Goal: Find specific page/section: Find specific page/section

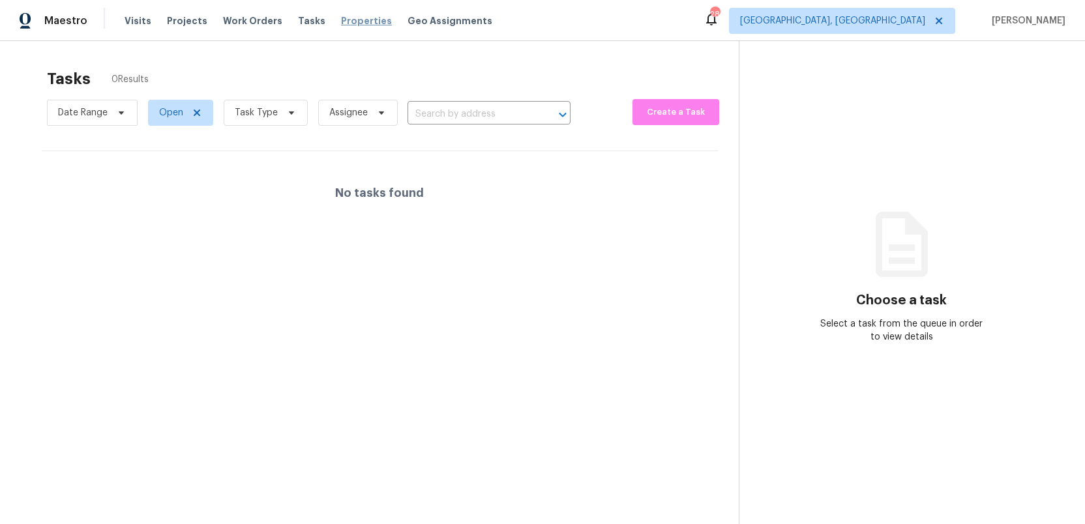
click at [347, 19] on span "Properties" at bounding box center [366, 20] width 51 height 13
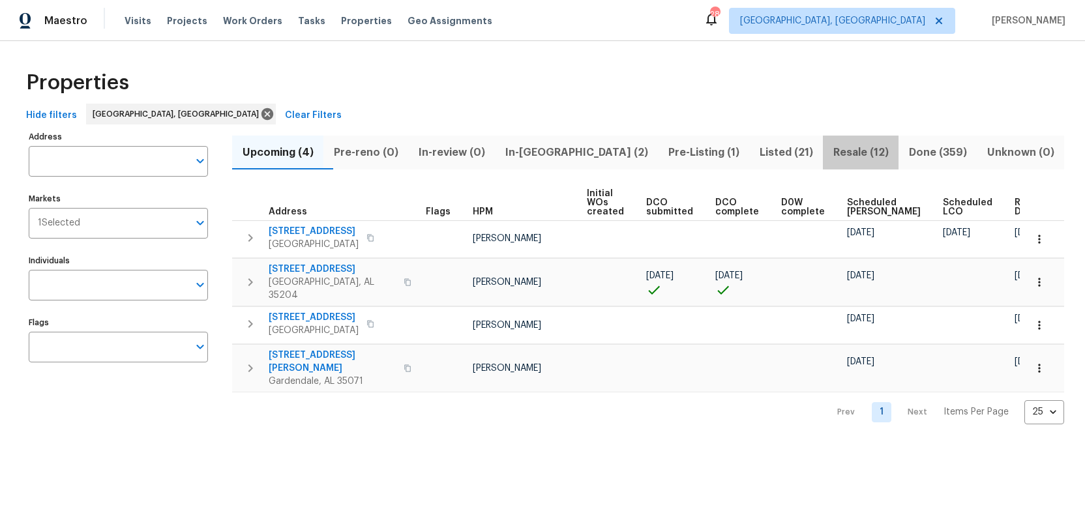
click at [830, 149] on span "Resale (12)" at bounding box center [860, 152] width 60 height 18
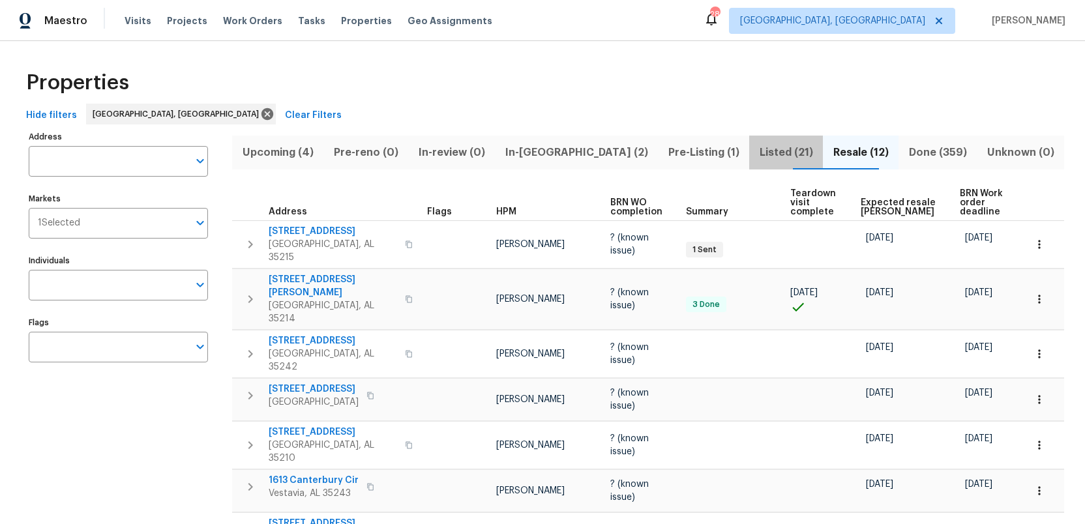
click at [757, 151] on span "Listed (21)" at bounding box center [786, 152] width 58 height 18
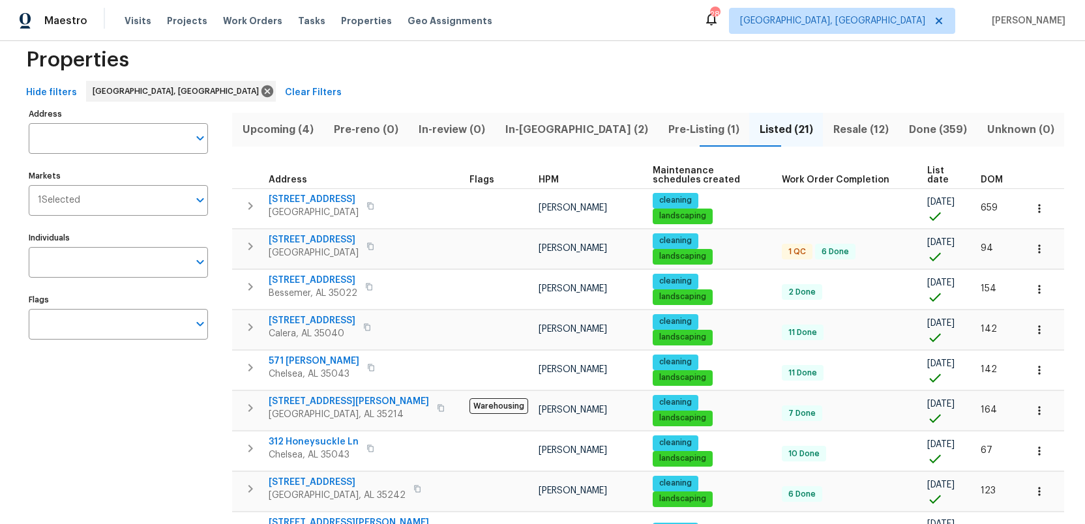
scroll to position [18, 0]
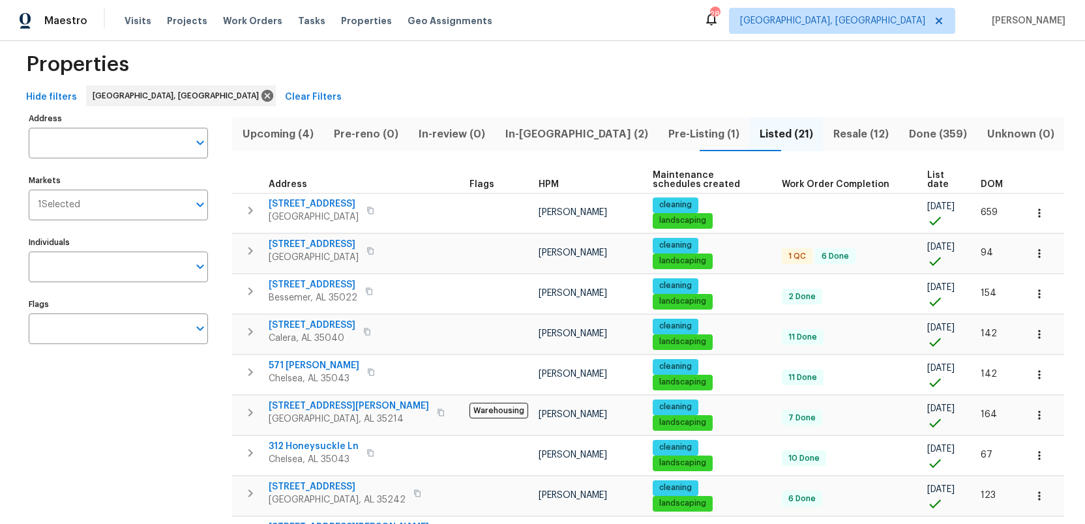
click at [666, 132] on span "Pre-Listing (1)" at bounding box center [704, 134] width 76 height 18
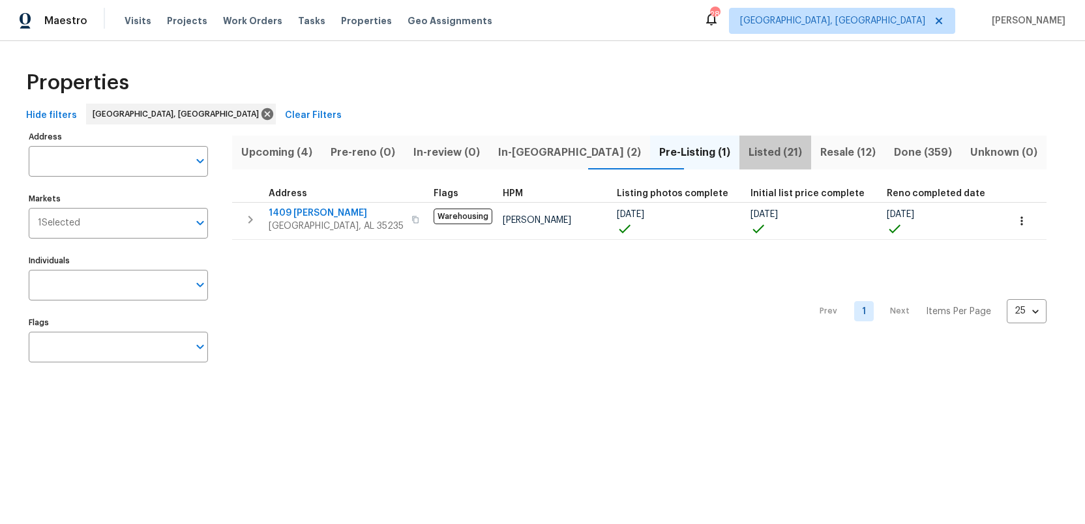
click at [747, 151] on span "Listed (21)" at bounding box center [775, 152] width 56 height 18
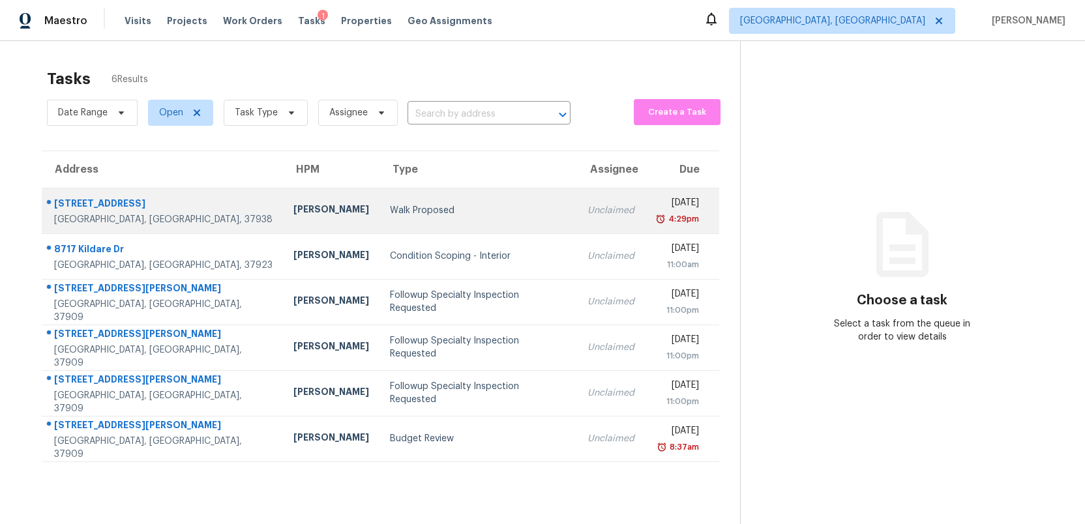
click at [390, 214] on div "Walk Proposed" at bounding box center [478, 210] width 177 height 13
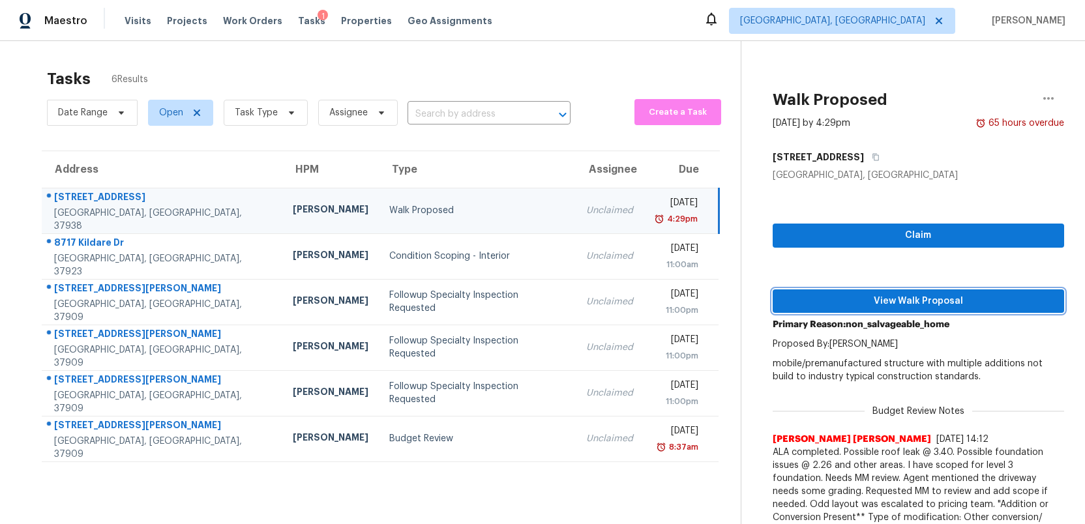
click at [909, 302] on span "View Walk Proposal" at bounding box center [918, 301] width 271 height 16
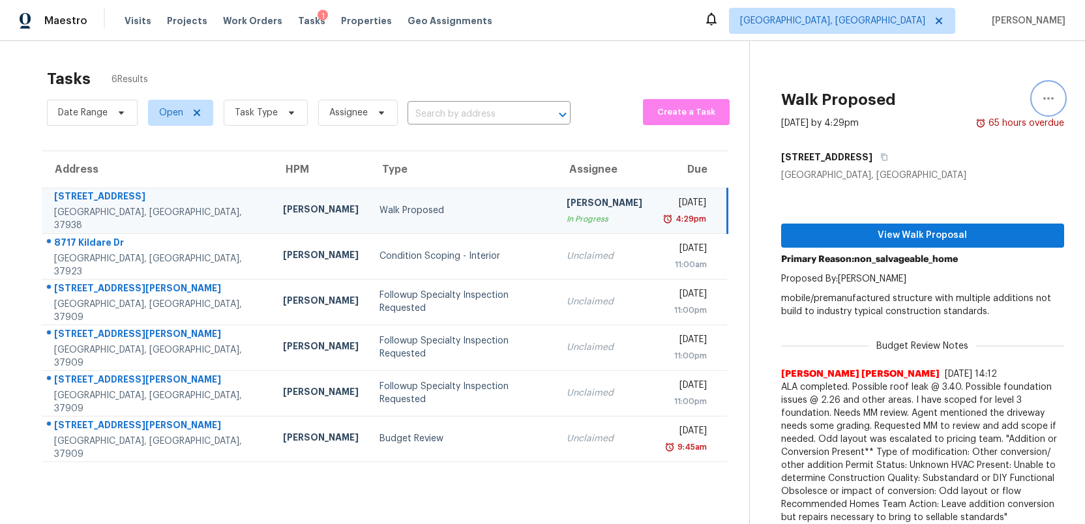
click at [1045, 98] on icon "button" at bounding box center [1048, 99] width 16 height 16
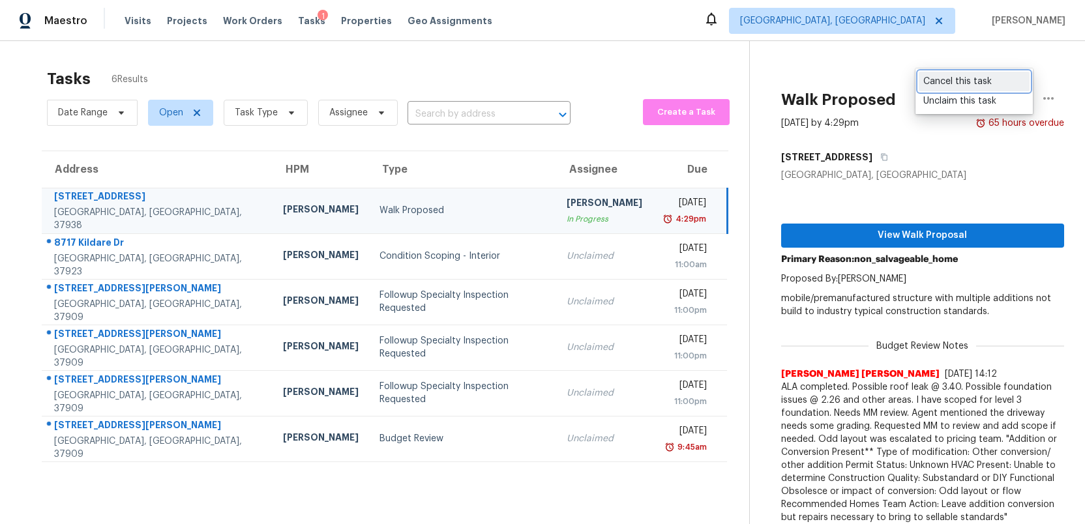
click at [944, 83] on div "Cancel this task" at bounding box center [974, 81] width 102 height 13
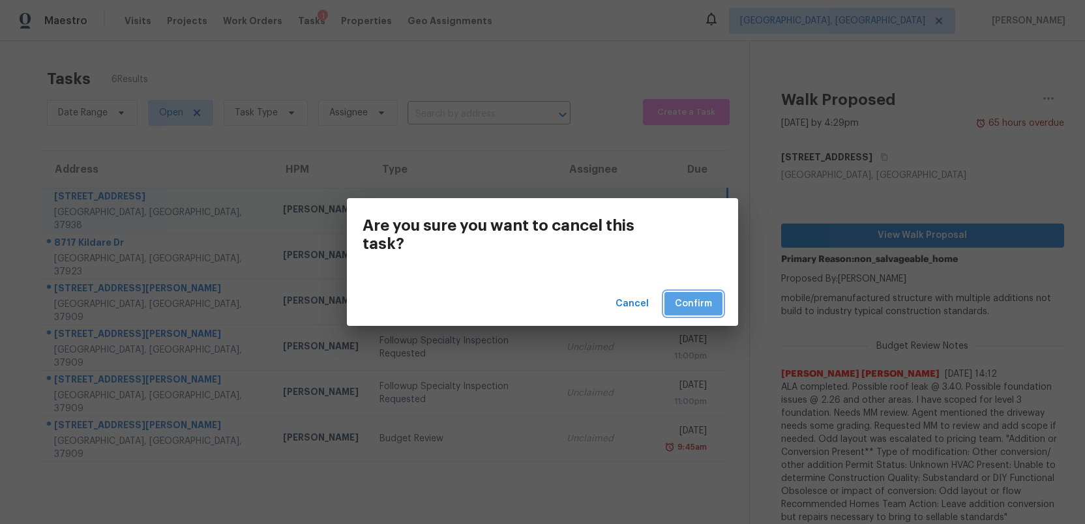
click at [692, 301] on span "Confirm" at bounding box center [693, 304] width 37 height 16
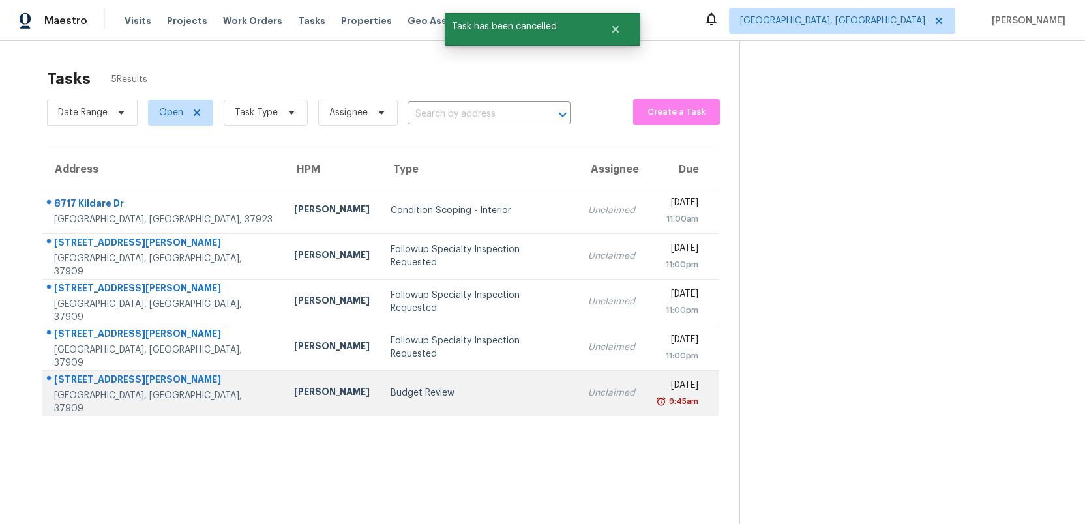
click at [390, 395] on div "Budget Review" at bounding box center [478, 393] width 177 height 13
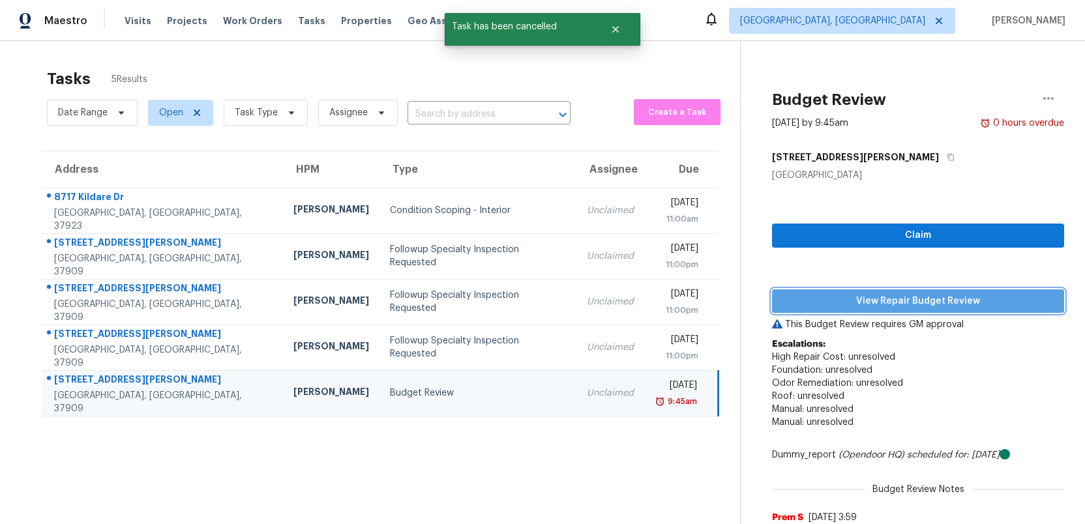
click at [864, 299] on span "View Repair Budget Review" at bounding box center [917, 301] width 271 height 16
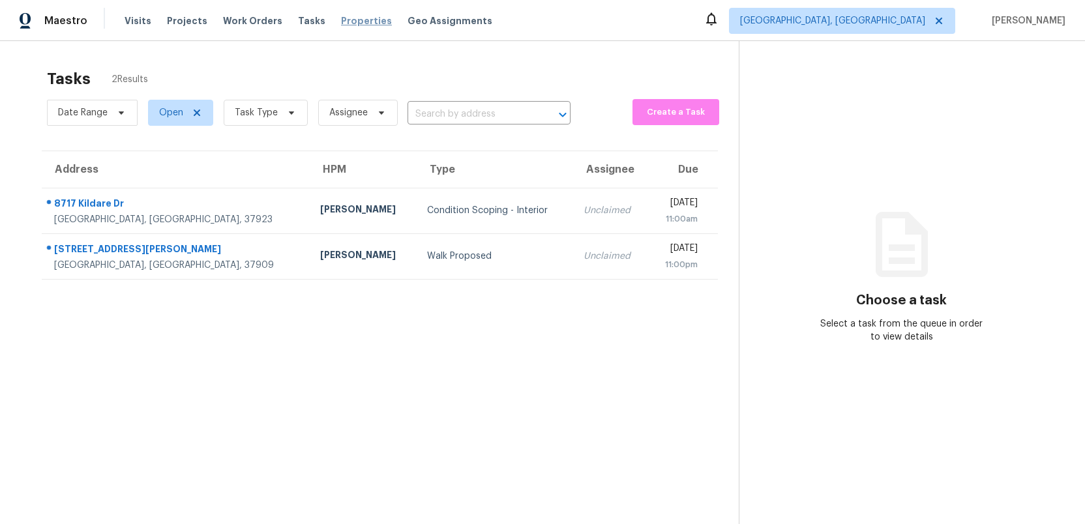
click at [347, 22] on span "Properties" at bounding box center [366, 20] width 51 height 13
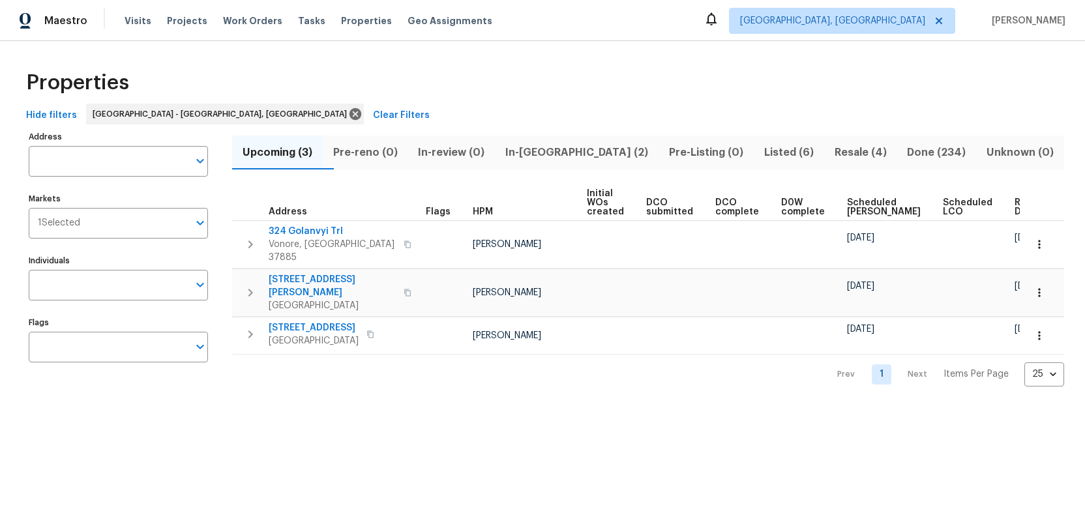
click at [761, 151] on span "Listed (6)" at bounding box center [788, 152] width 55 height 18
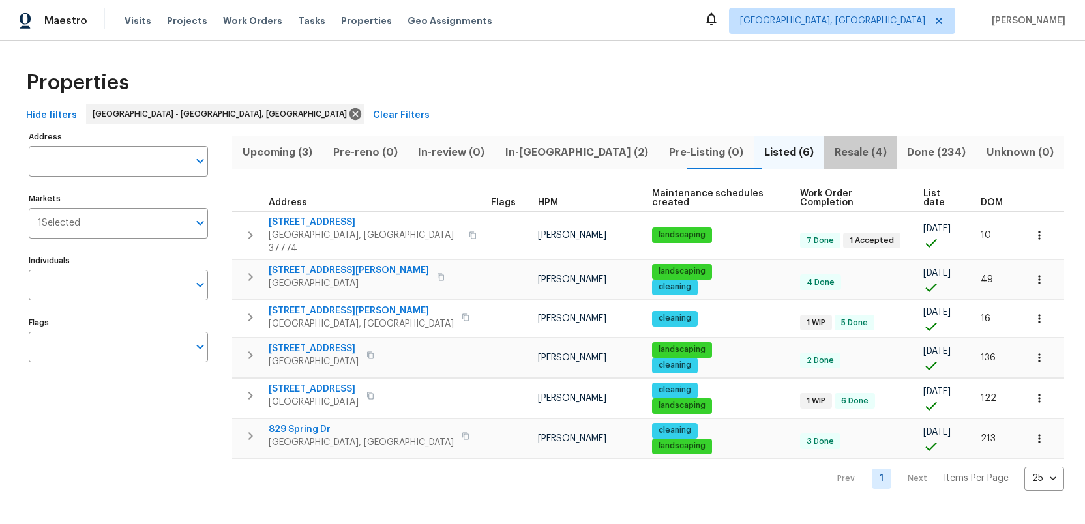
click at [832, 151] on span "Resale (4)" at bounding box center [860, 152] width 57 height 18
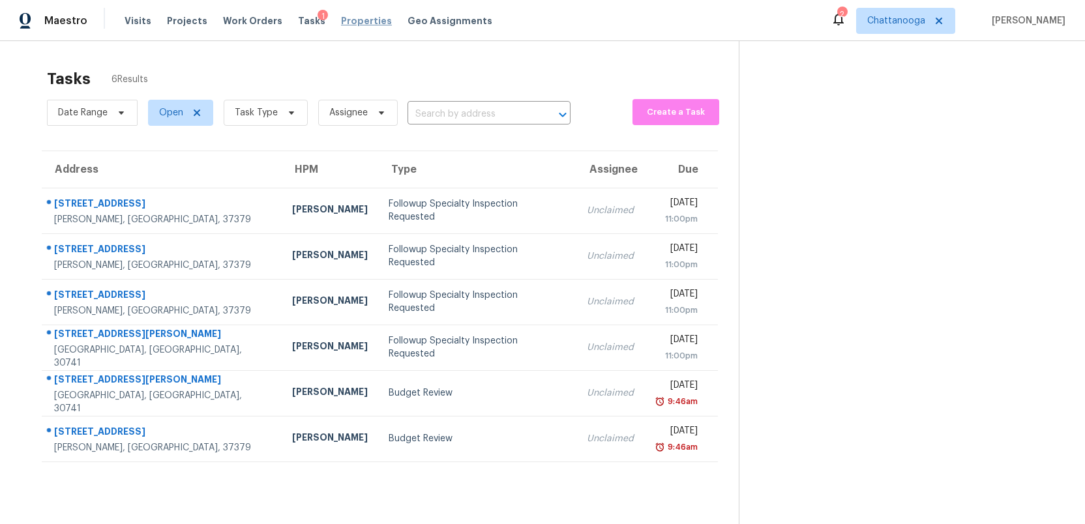
click at [341, 23] on span "Properties" at bounding box center [366, 20] width 51 height 13
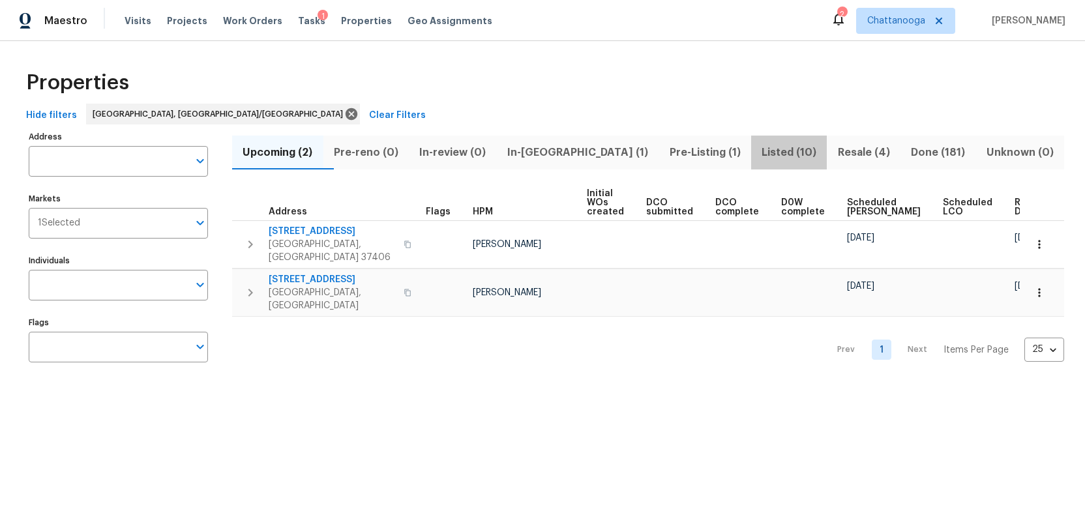
click at [759, 154] on span "Listed (10)" at bounding box center [789, 152] width 61 height 18
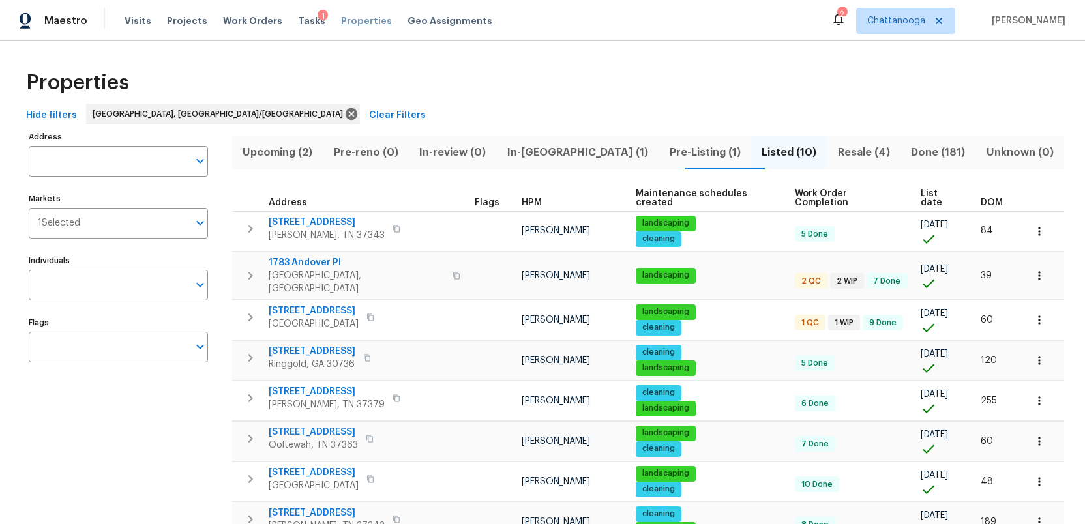
click at [341, 22] on span "Properties" at bounding box center [366, 20] width 51 height 13
